Goal: Transaction & Acquisition: Purchase product/service

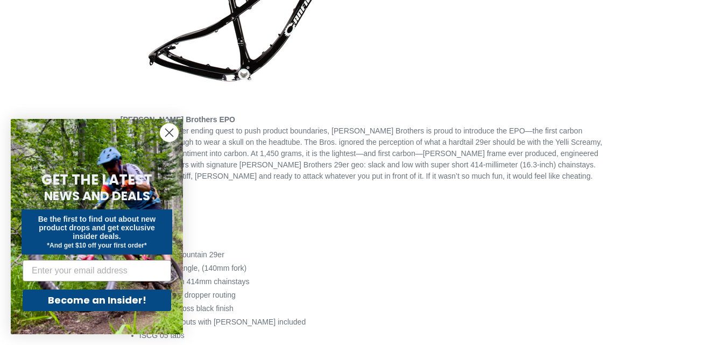
scroll to position [273, 0]
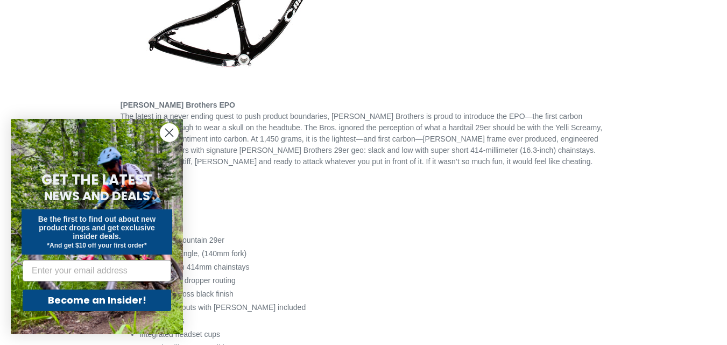
click at [174, 132] on circle "Close dialog" at bounding box center [169, 133] width 18 height 18
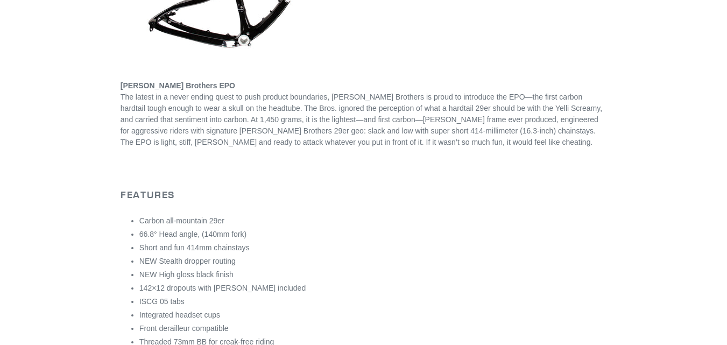
scroll to position [0, 0]
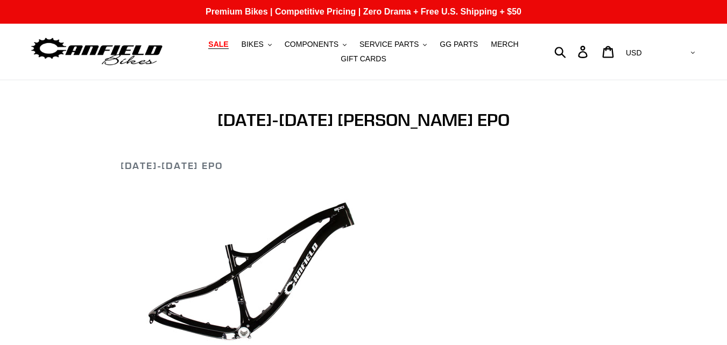
click at [228, 45] on span "SALE" at bounding box center [218, 44] width 20 height 9
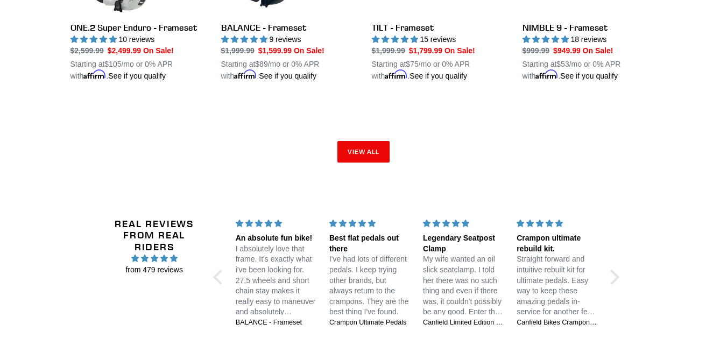
scroll to position [1711, 0]
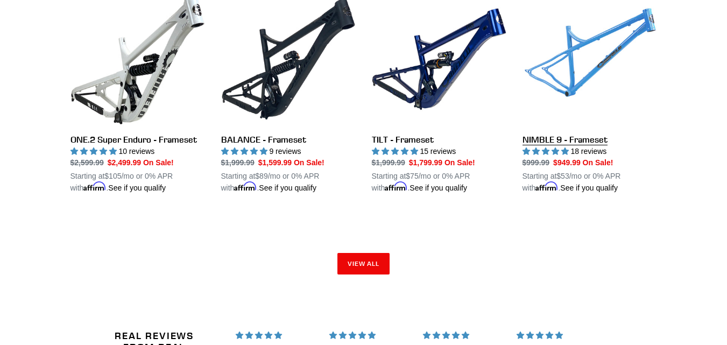
click at [555, 133] on link "NIMBLE 9 - Frameset" at bounding box center [590, 93] width 135 height 202
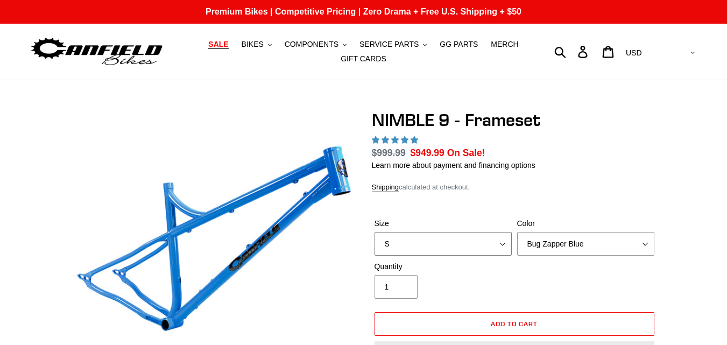
click at [501, 239] on select "S M L XL" at bounding box center [443, 244] width 137 height 24
select select "highest-rating"
select select "L"
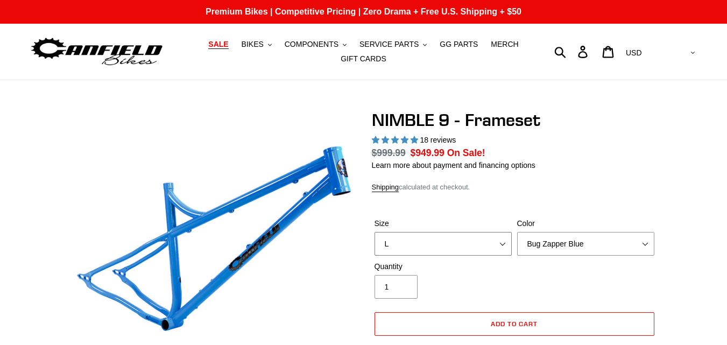
click at [375, 232] on select "S M L XL" at bounding box center [443, 244] width 137 height 24
click at [551, 192] on div "Shipping calculated at checkout." at bounding box center [514, 187] width 285 height 11
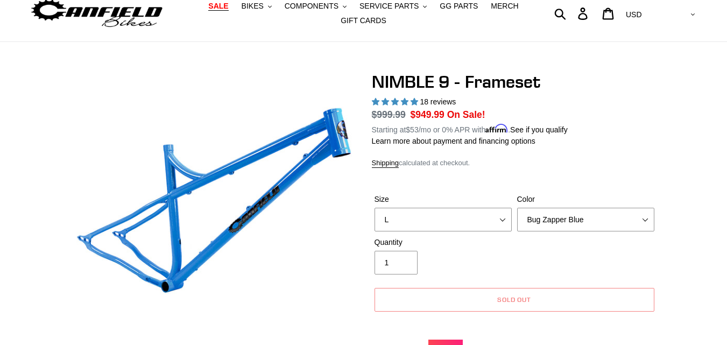
scroll to position [27, 0]
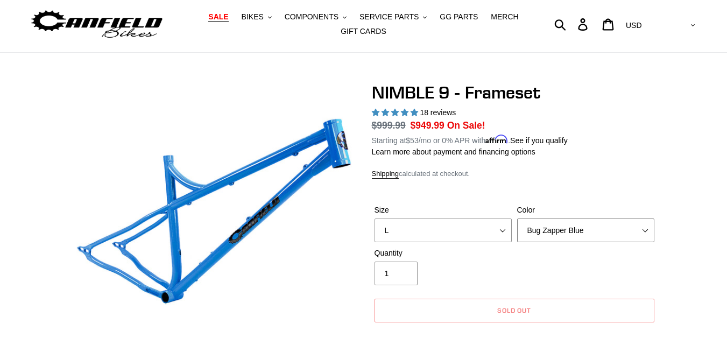
click at [650, 223] on select "Bug Zapper Blue Purple Haze -Sold Out Galaxy Black" at bounding box center [585, 231] width 137 height 24
select select "Galaxy Black"
click at [517, 219] on select "Bug Zapper Blue Purple Haze -Sold Out Galaxy Black" at bounding box center [585, 231] width 137 height 24
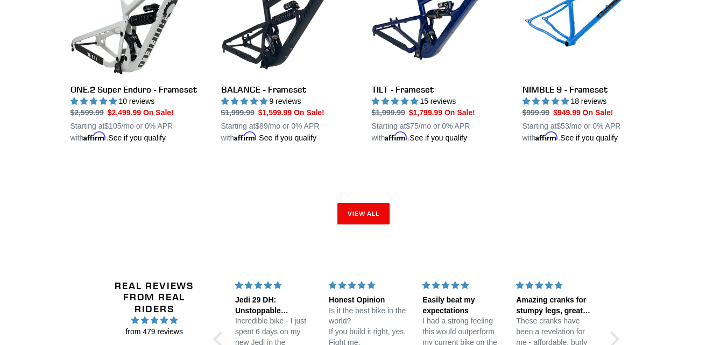
scroll to position [1765, 0]
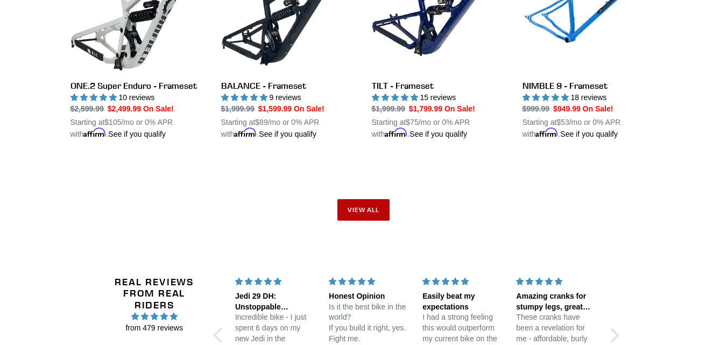
click at [355, 202] on link "View all" at bounding box center [363, 210] width 53 height 22
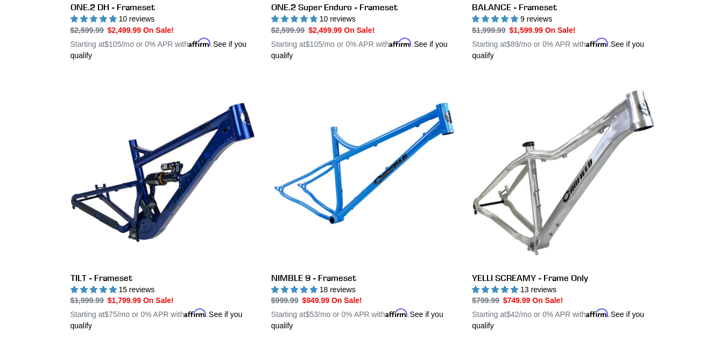
scroll to position [1870, 0]
